Goal: Consume media (video, audio)

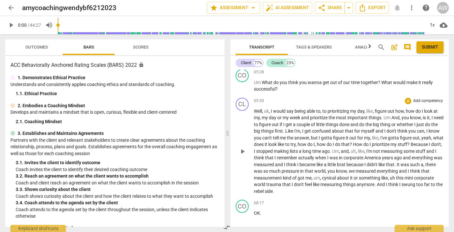
scroll to position [454, 0]
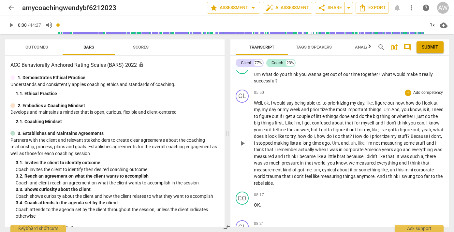
click at [242, 144] on span "play_arrow" at bounding box center [242, 143] width 8 height 8
click at [240, 119] on div "play_arrow pause" at bounding box center [245, 144] width 17 height 82
click at [242, 142] on span "play_arrow" at bounding box center [242, 143] width 8 height 8
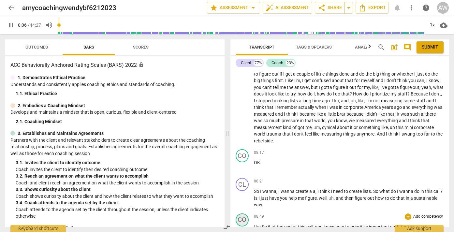
scroll to position [479, 0]
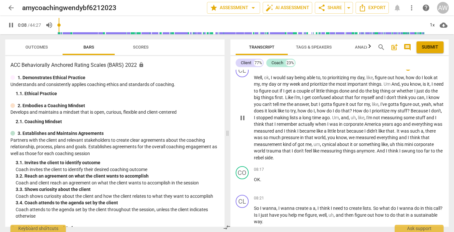
click at [240, 116] on span "pause" at bounding box center [242, 118] width 8 height 8
click at [242, 119] on span "play_arrow" at bounding box center [242, 118] width 8 height 8
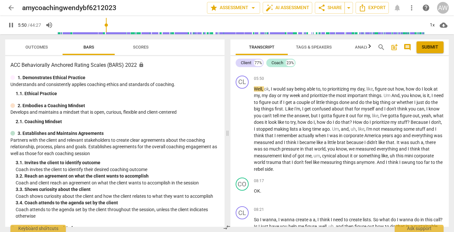
click at [10, 26] on span "pause" at bounding box center [11, 25] width 8 height 8
click at [10, 26] on span "play_arrow" at bounding box center [11, 25] width 8 height 8
type input "365"
click at [109, 24] on input "range" at bounding box center [241, 25] width 367 height 21
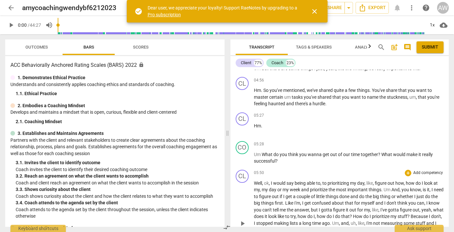
scroll to position [436, 0]
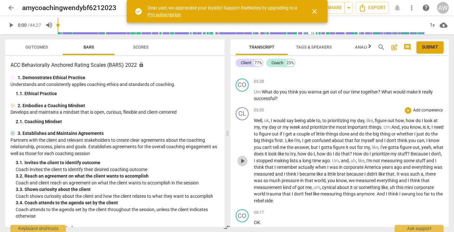
click at [242, 161] on span "play_arrow" at bounding box center [242, 161] width 8 height 8
click at [12, 25] on span "pause" at bounding box center [11, 25] width 8 height 8
type input "501"
